Goal: Task Accomplishment & Management: Use online tool/utility

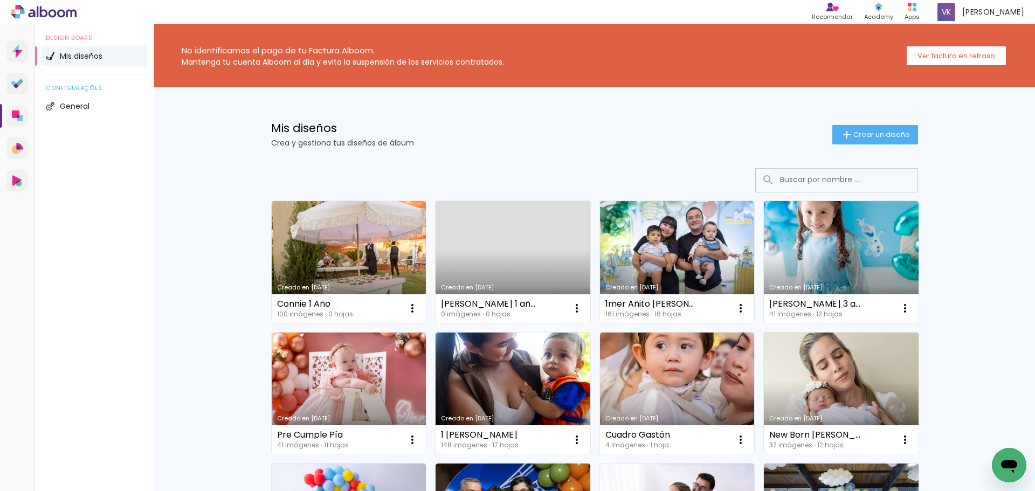
click at [20, 116] on icon at bounding box center [19, 117] width 5 height 5
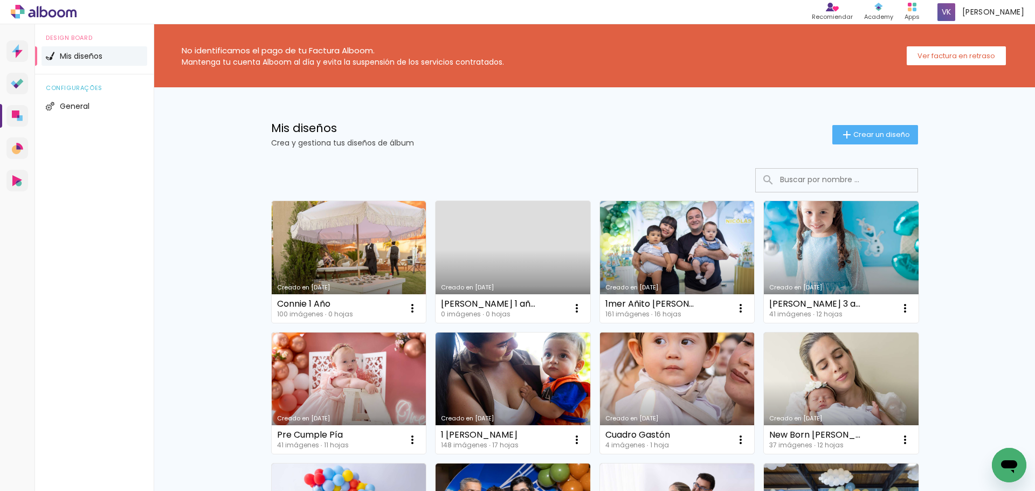
click at [660, 348] on link "Creado en [DATE]" at bounding box center [677, 394] width 155 height 122
